Goal: Feedback & Contribution: Contribute content

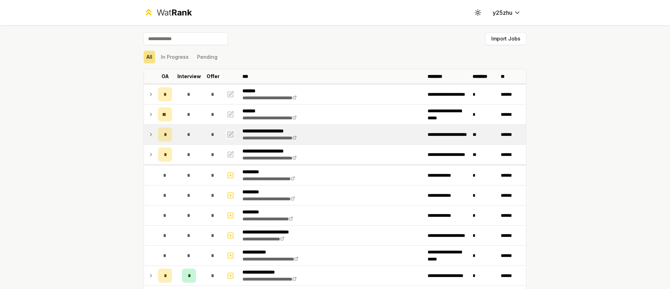
click at [229, 132] on icon "button" at bounding box center [231, 133] width 4 height 4
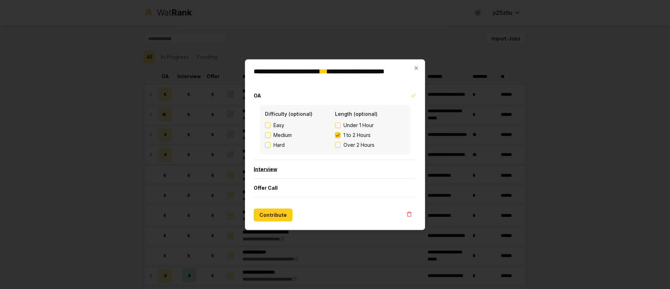
click at [311, 174] on button "Interview" at bounding box center [335, 169] width 163 height 18
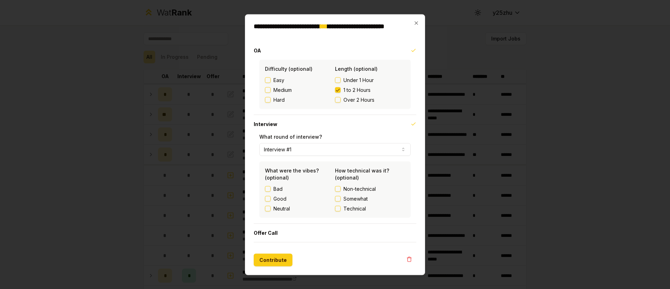
click at [338, 210] on button "Technical" at bounding box center [338, 208] width 6 height 6
click at [277, 260] on button "Contribute" at bounding box center [273, 259] width 39 height 13
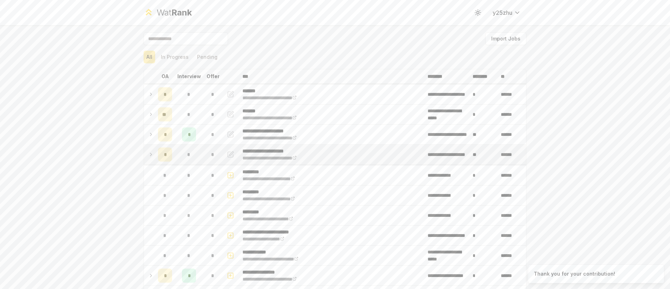
click at [187, 156] on span "*" at bounding box center [188, 154] width 3 height 7
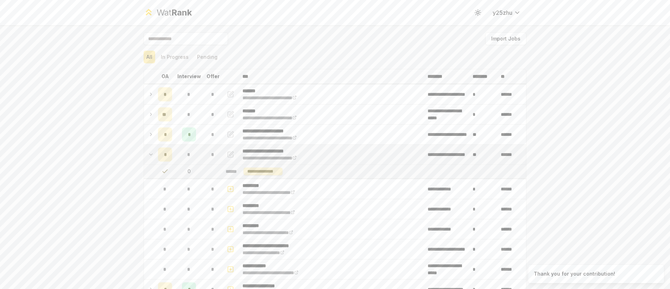
click at [227, 153] on icon "button" at bounding box center [230, 154] width 7 height 8
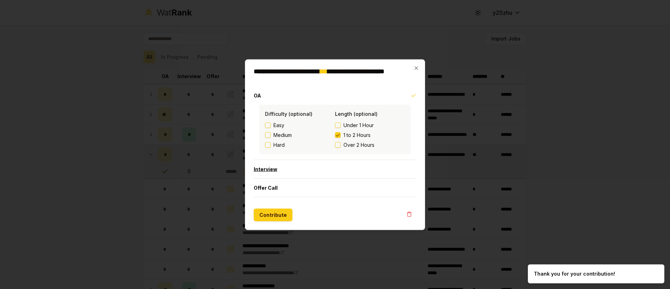
click at [335, 171] on button "Interview" at bounding box center [335, 169] width 163 height 18
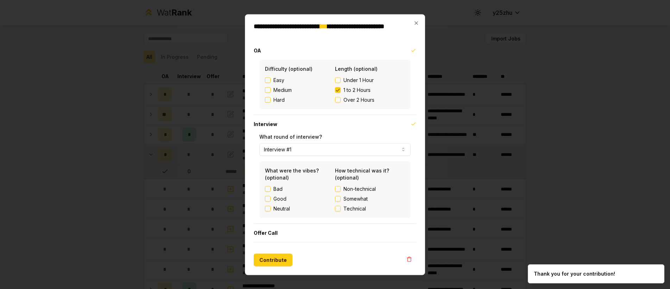
click at [334, 200] on div "Good" at bounding box center [300, 198] width 70 height 7
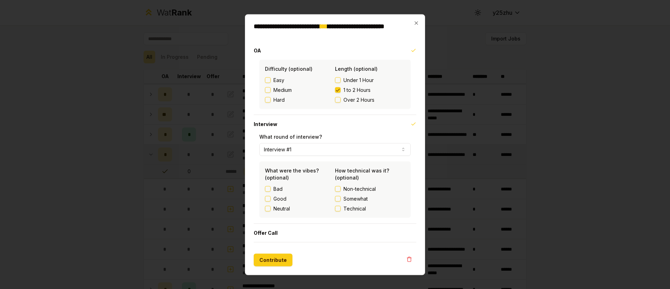
click at [339, 207] on button "Technical" at bounding box center [338, 208] width 6 height 6
click at [283, 259] on button "Contribute" at bounding box center [273, 259] width 39 height 13
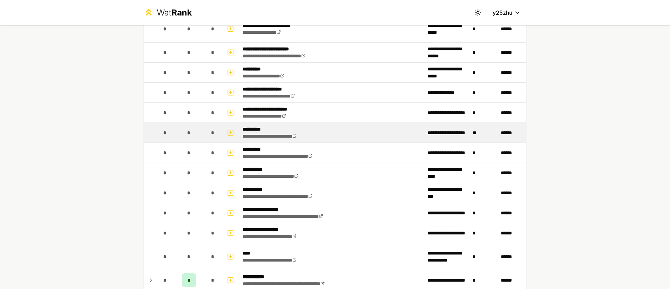
scroll to position [630, 0]
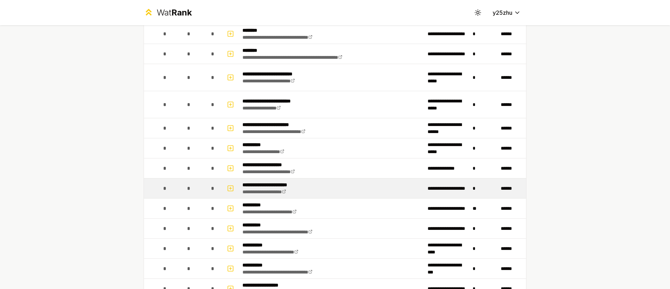
click at [284, 183] on p "**********" at bounding box center [271, 184] width 59 height 7
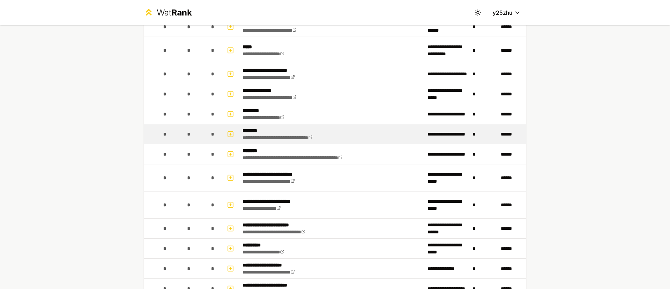
scroll to position [500, 0]
